Goal: Information Seeking & Learning: Learn about a topic

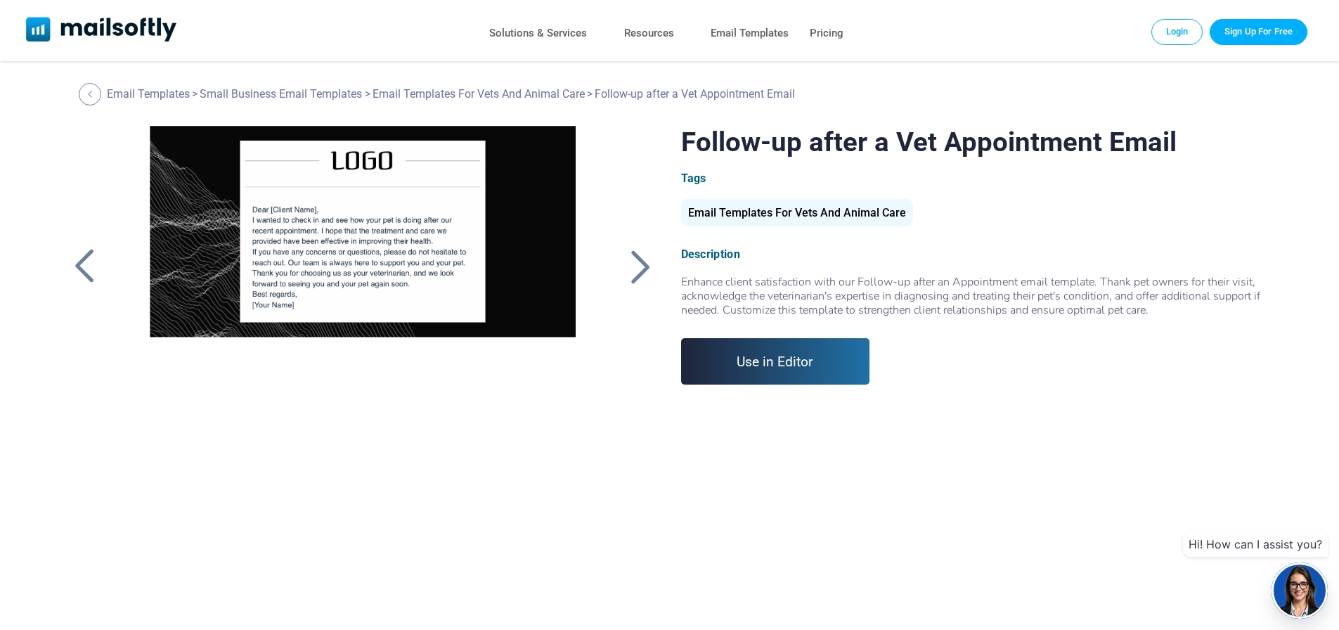
click at [776, 353] on link "Use in Editor" at bounding box center [775, 361] width 189 height 46
click at [624, 275] on div at bounding box center [641, 266] width 35 height 37
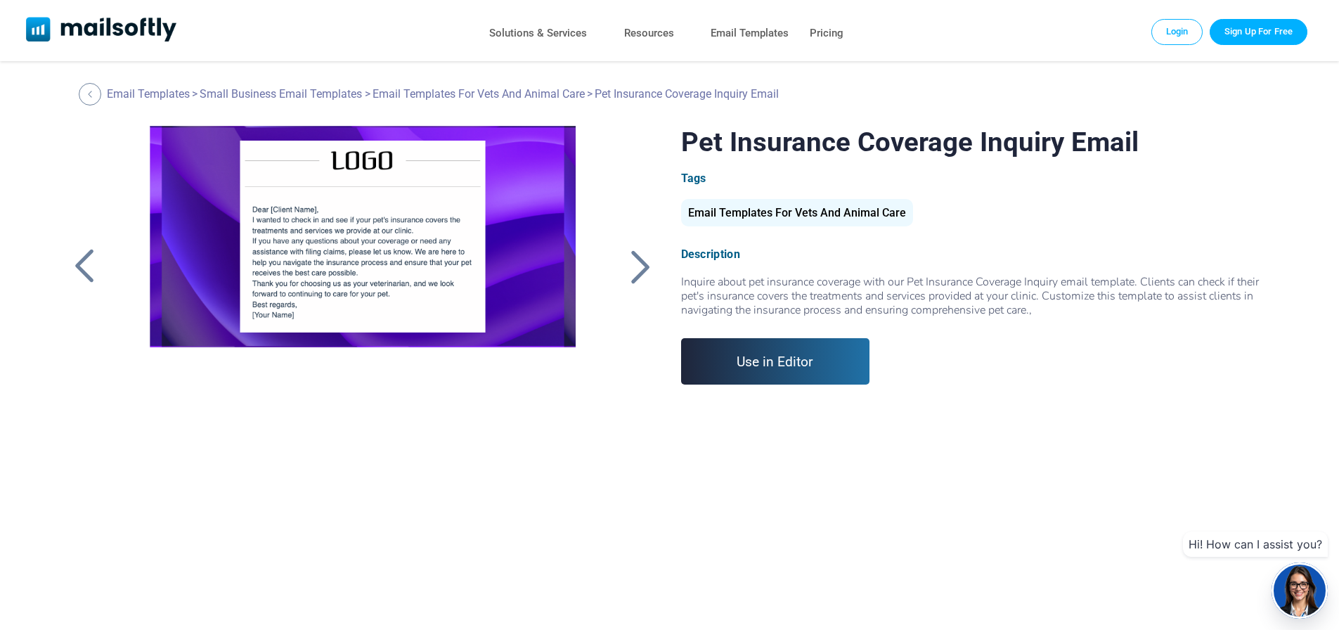
drag, startPoint x: 0, startPoint y: 0, endPoint x: 626, endPoint y: 275, distance: 683.5
click at [626, 275] on div at bounding box center [641, 266] width 35 height 37
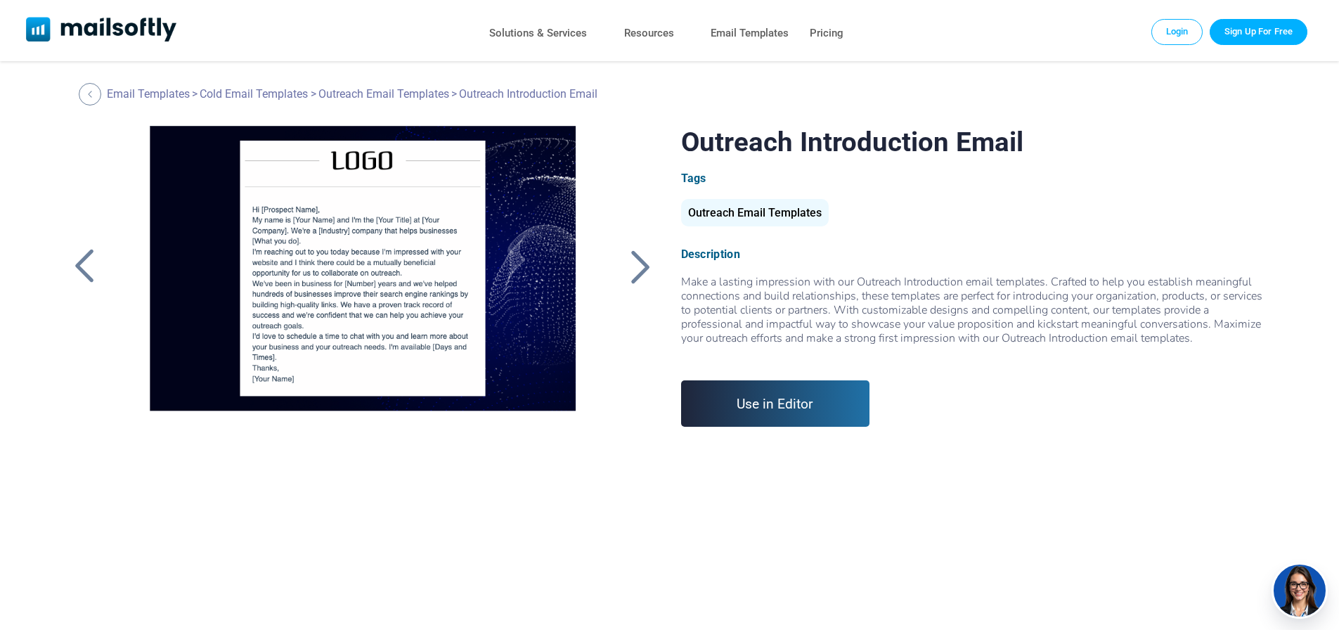
click at [626, 275] on div at bounding box center [641, 266] width 35 height 37
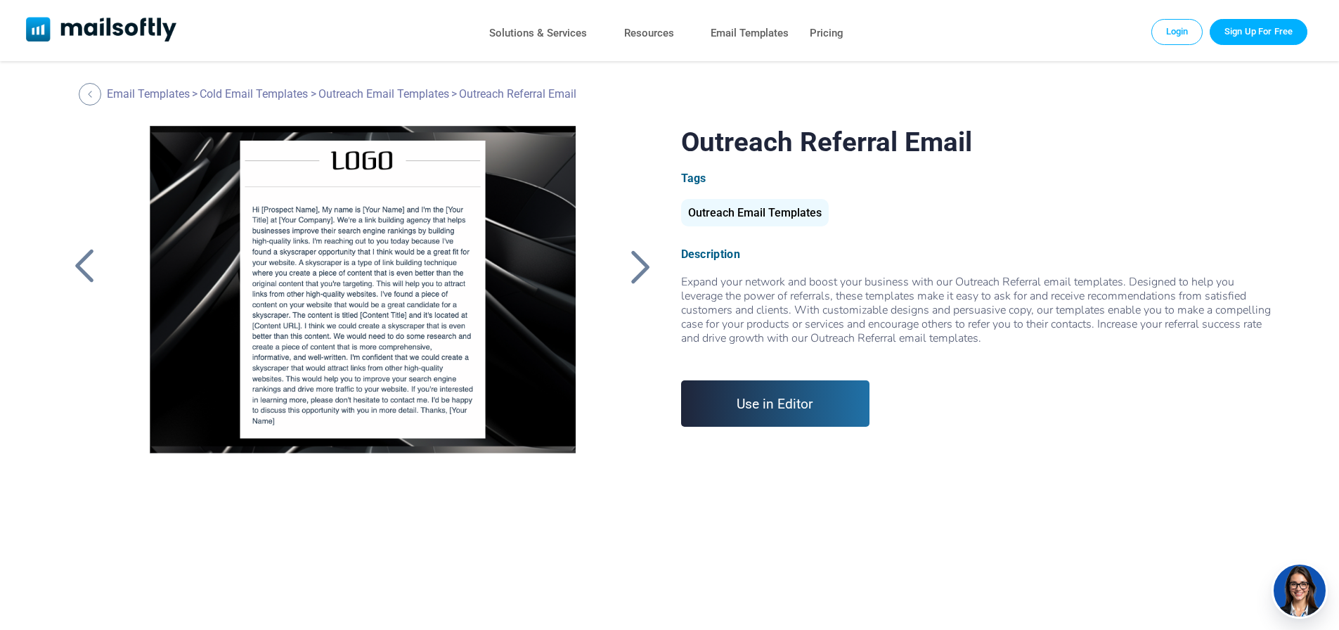
click at [626, 275] on div at bounding box center [641, 266] width 35 height 37
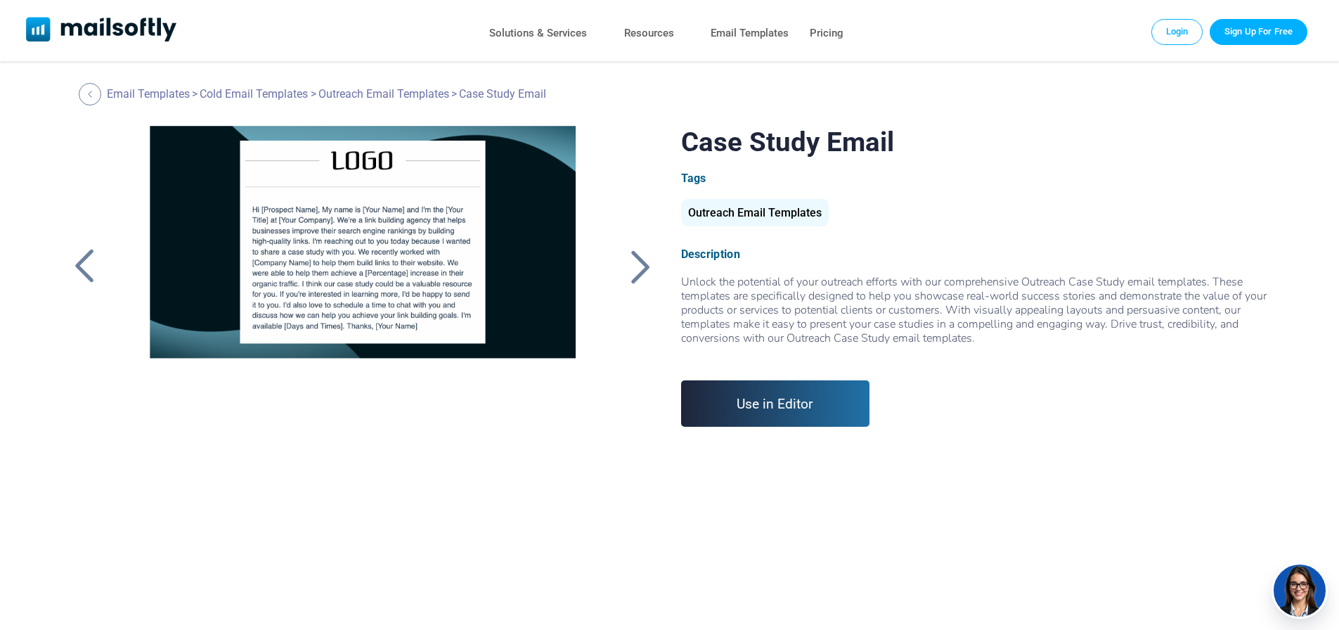
click at [626, 275] on div at bounding box center [641, 266] width 35 height 37
